Goal: Transaction & Acquisition: Subscribe to service/newsletter

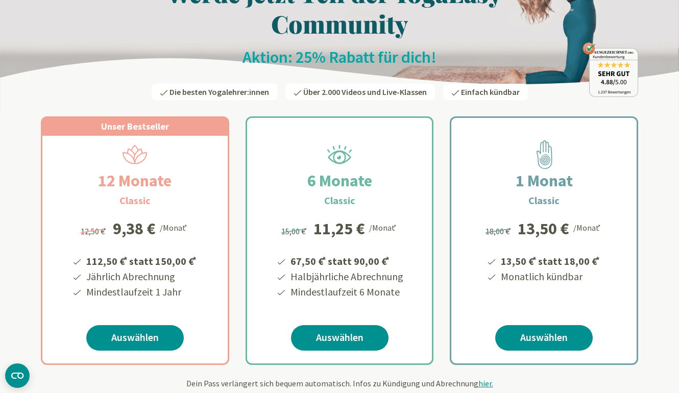
scroll to position [51, 0]
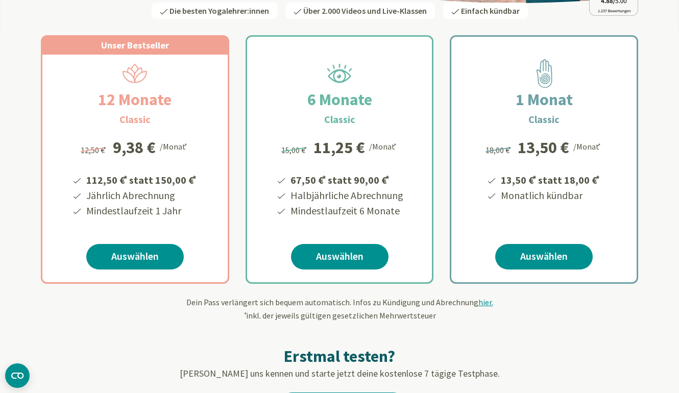
scroll to position [153, 0]
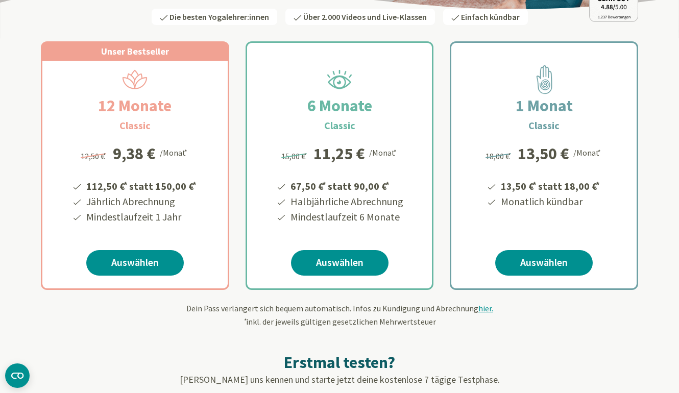
click at [635, 346] on div "Erstmal testen? Lerne uns kennen und starte jetzt deine kostenlose 7 tägige Tes…" at bounding box center [339, 376] width 597 height 96
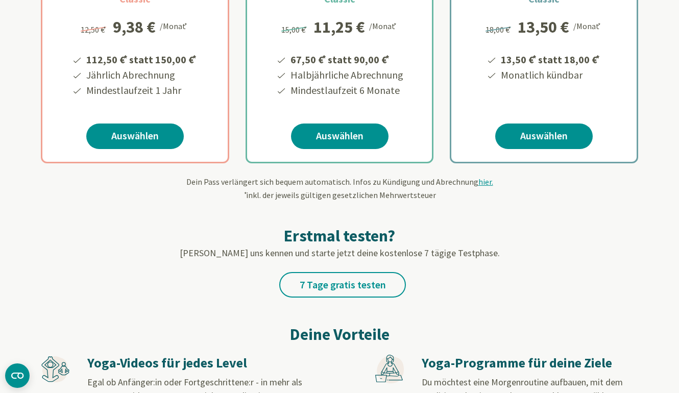
scroll to position [306, 0]
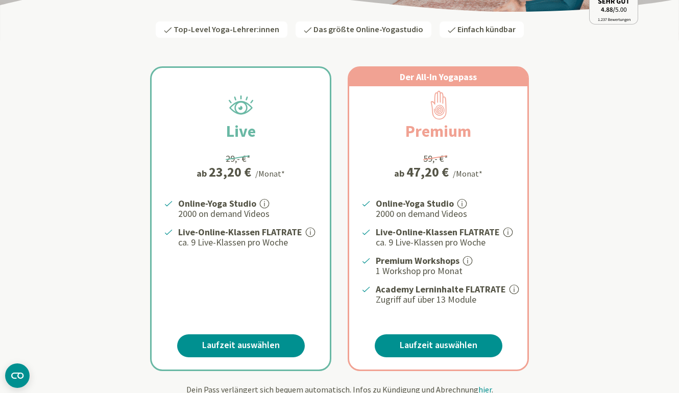
scroll to position [153, 0]
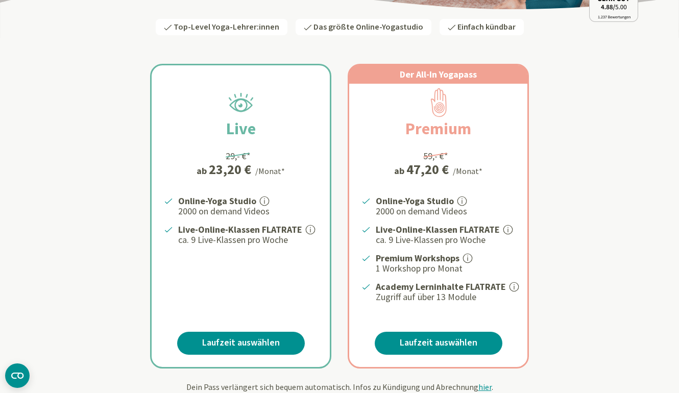
drag, startPoint x: 250, startPoint y: 341, endPoint x: 233, endPoint y: 354, distance: 22.2
click at [233, 354] on link "Laufzeit auswählen" at bounding box center [241, 343] width 128 height 23
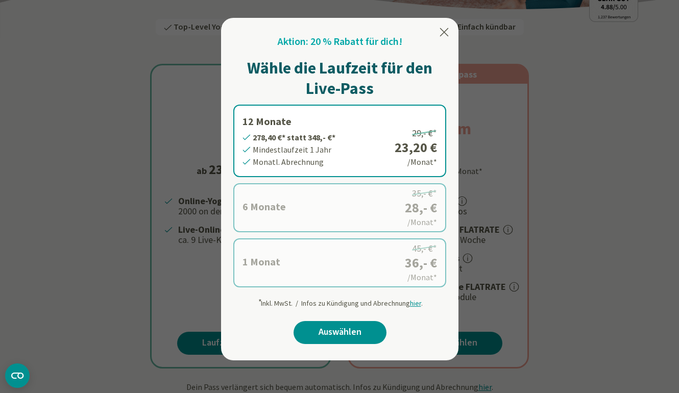
click at [446, 33] on icon at bounding box center [444, 32] width 12 height 12
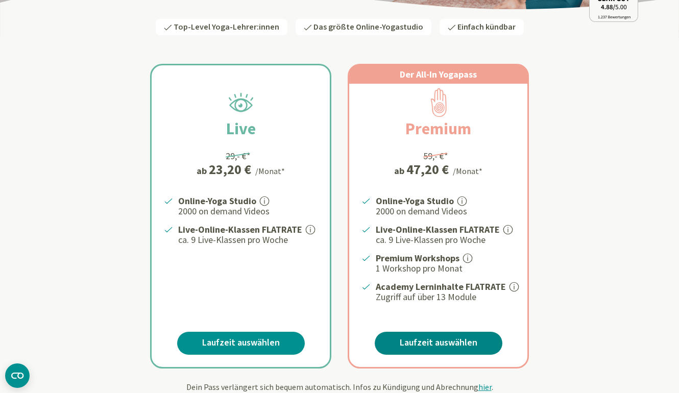
click at [423, 337] on link "Laufzeit auswählen" at bounding box center [438, 343] width 128 height 23
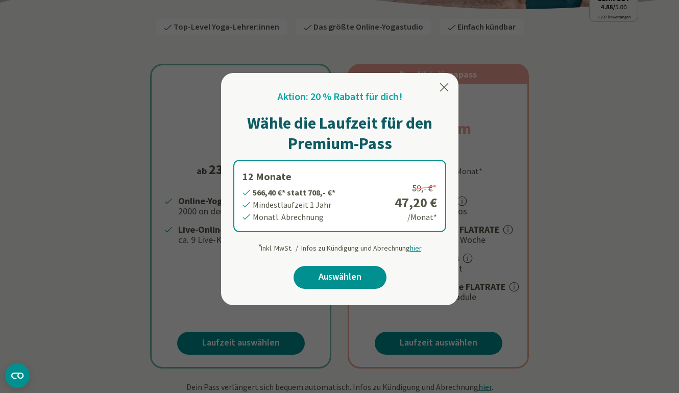
click at [446, 92] on icon at bounding box center [444, 87] width 12 height 12
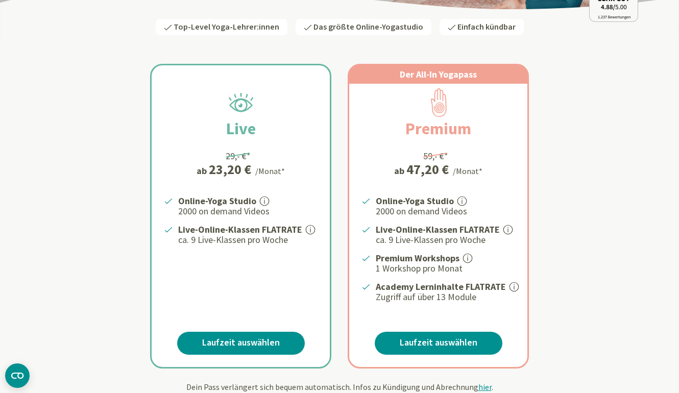
click at [549, 247] on div "Live 29,- €* ab 23,20 € /Monat* Online-Yoga Studio 2000 on demand Videos Live-O…" at bounding box center [339, 203] width 597 height 329
click at [591, 233] on div "Live 29,- €* ab 23,20 € /Monat* Online-Yoga Studio 2000 on demand Videos Live-O…" at bounding box center [339, 203] width 597 height 329
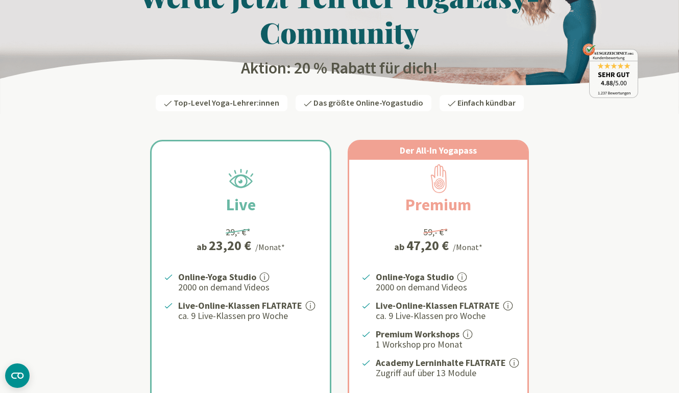
scroll to position [0, 0]
